Goal: Find specific page/section: Find specific page/section

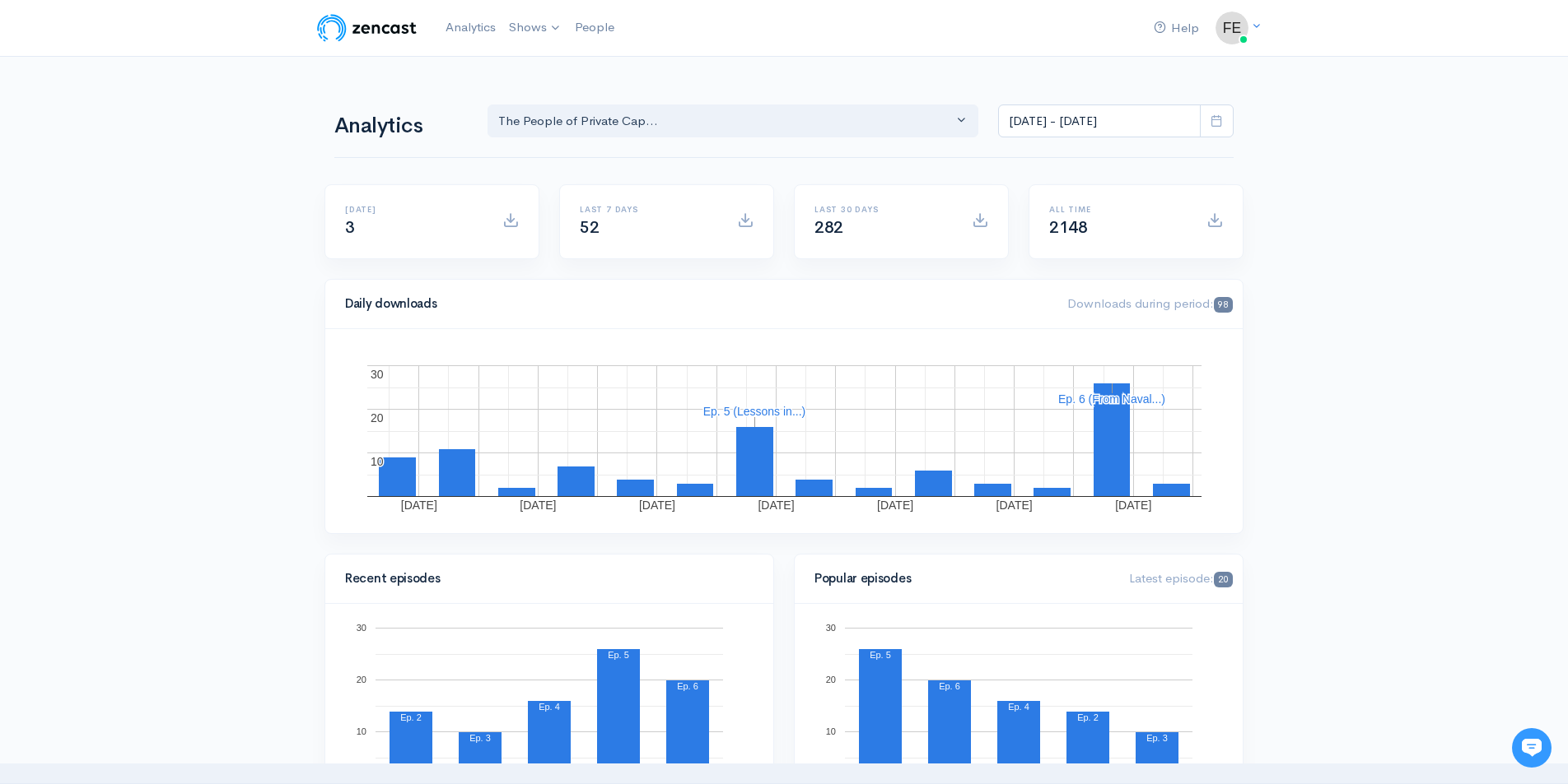
click at [376, 35] on img at bounding box center [366, 27] width 105 height 33
